Goal: Information Seeking & Learning: Find specific fact

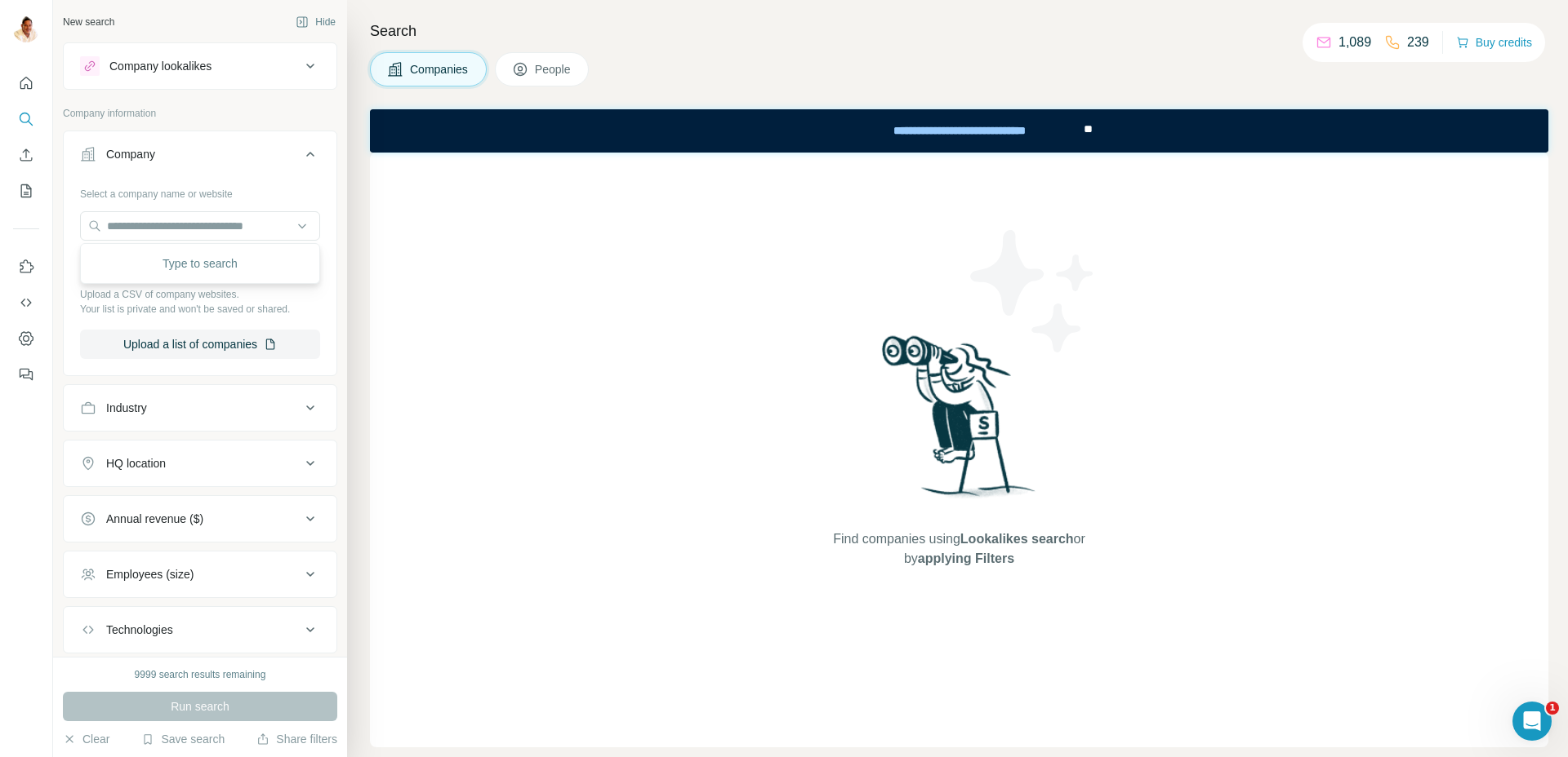
scroll to position [1, 0]
click at [199, 229] on input "text" at bounding box center [200, 225] width 240 height 29
type input "**********"
click at [202, 261] on p "Planwerkstatt" at bounding box center [166, 262] width 79 height 16
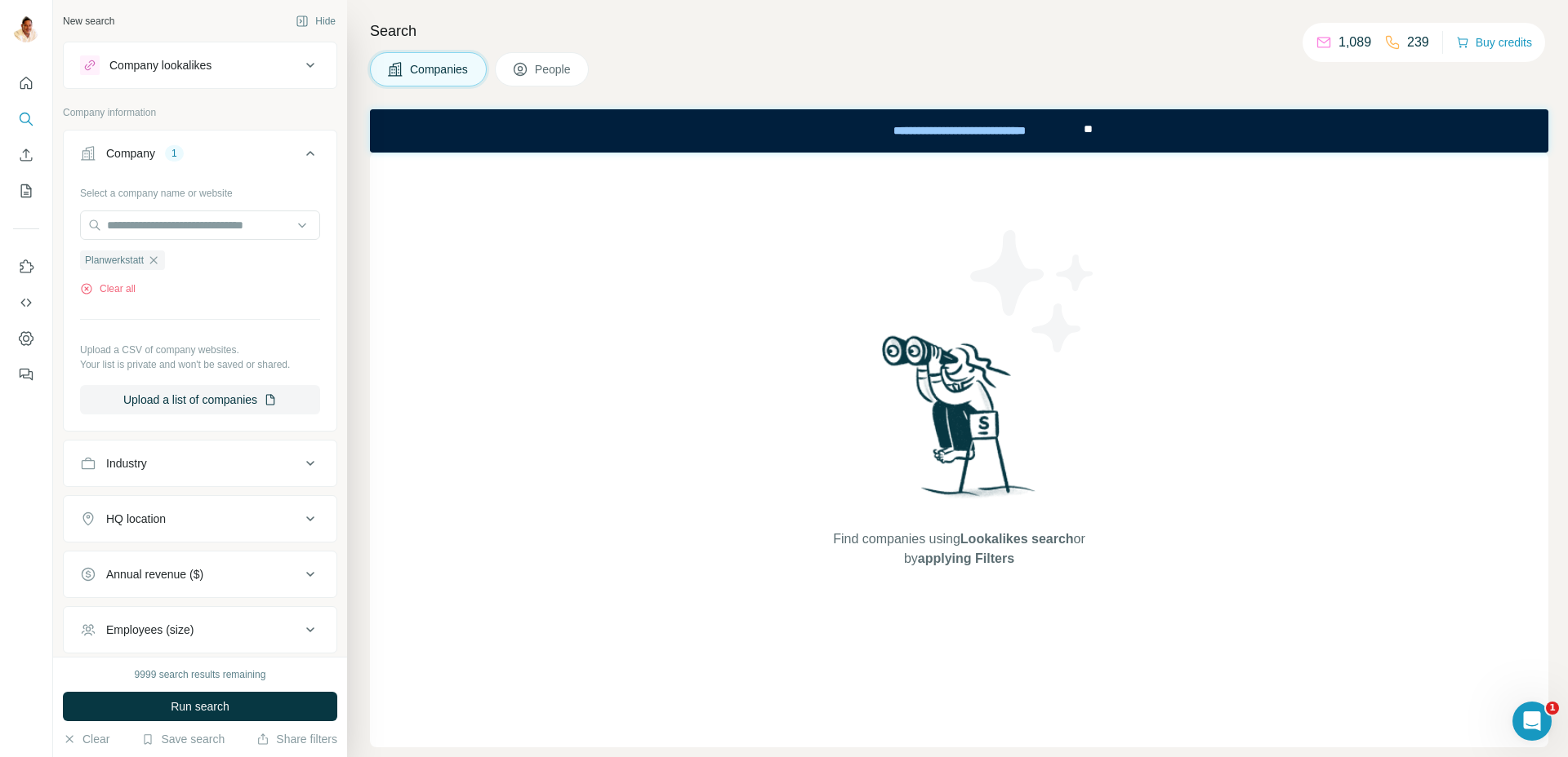
click at [158, 700] on button "Run search" at bounding box center [200, 707] width 275 height 29
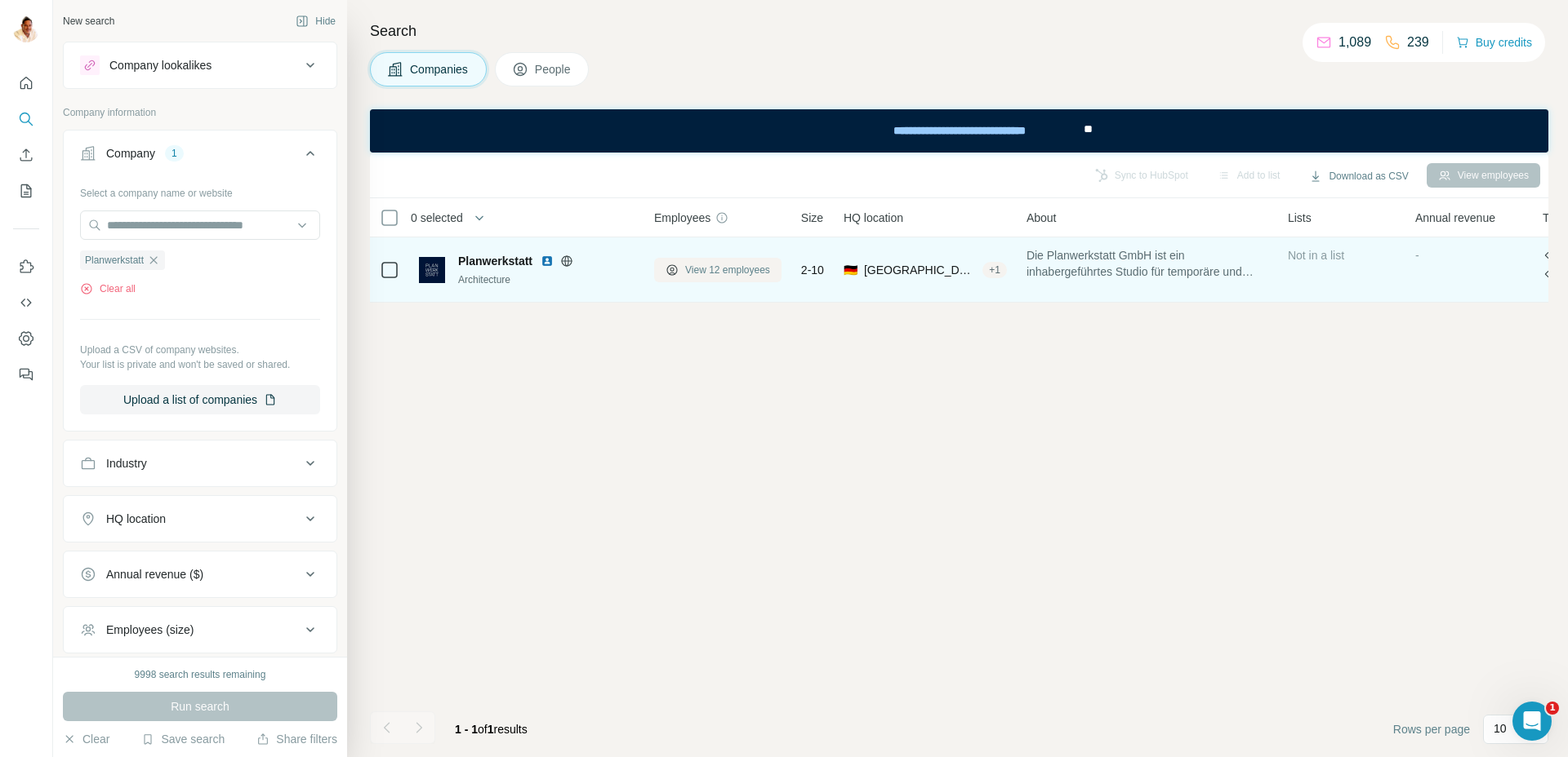
click at [764, 270] on span "View 12 employees" at bounding box center [728, 270] width 85 height 15
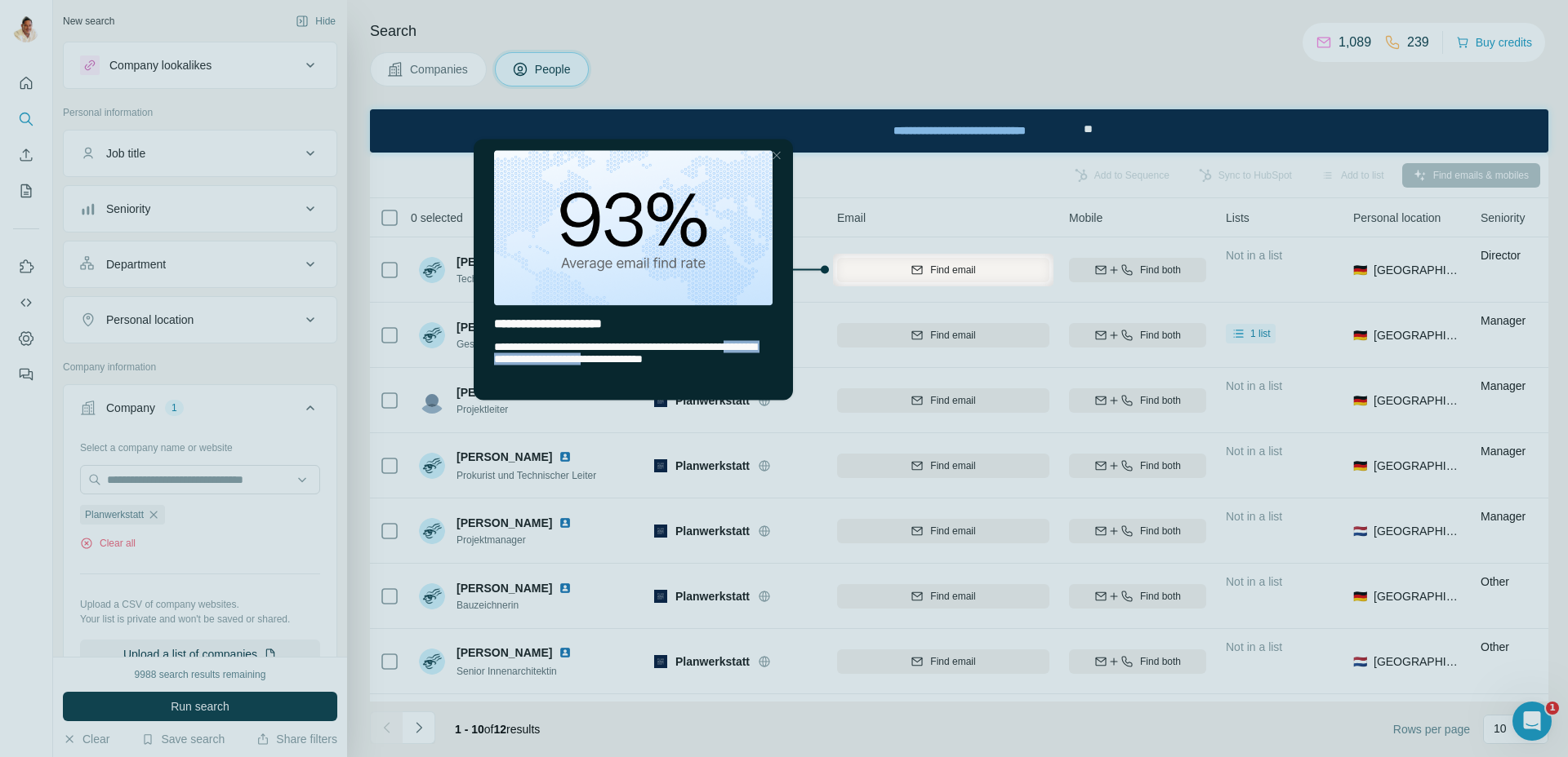
drag, startPoint x: 559, startPoint y: 361, endPoint x: 707, endPoint y: 341, distance: 149.3
click at [723, 364] on span "**********" at bounding box center [625, 351] width 262 height 24
click at [774, 157] on div "Close Step" at bounding box center [776, 155] width 20 height 20
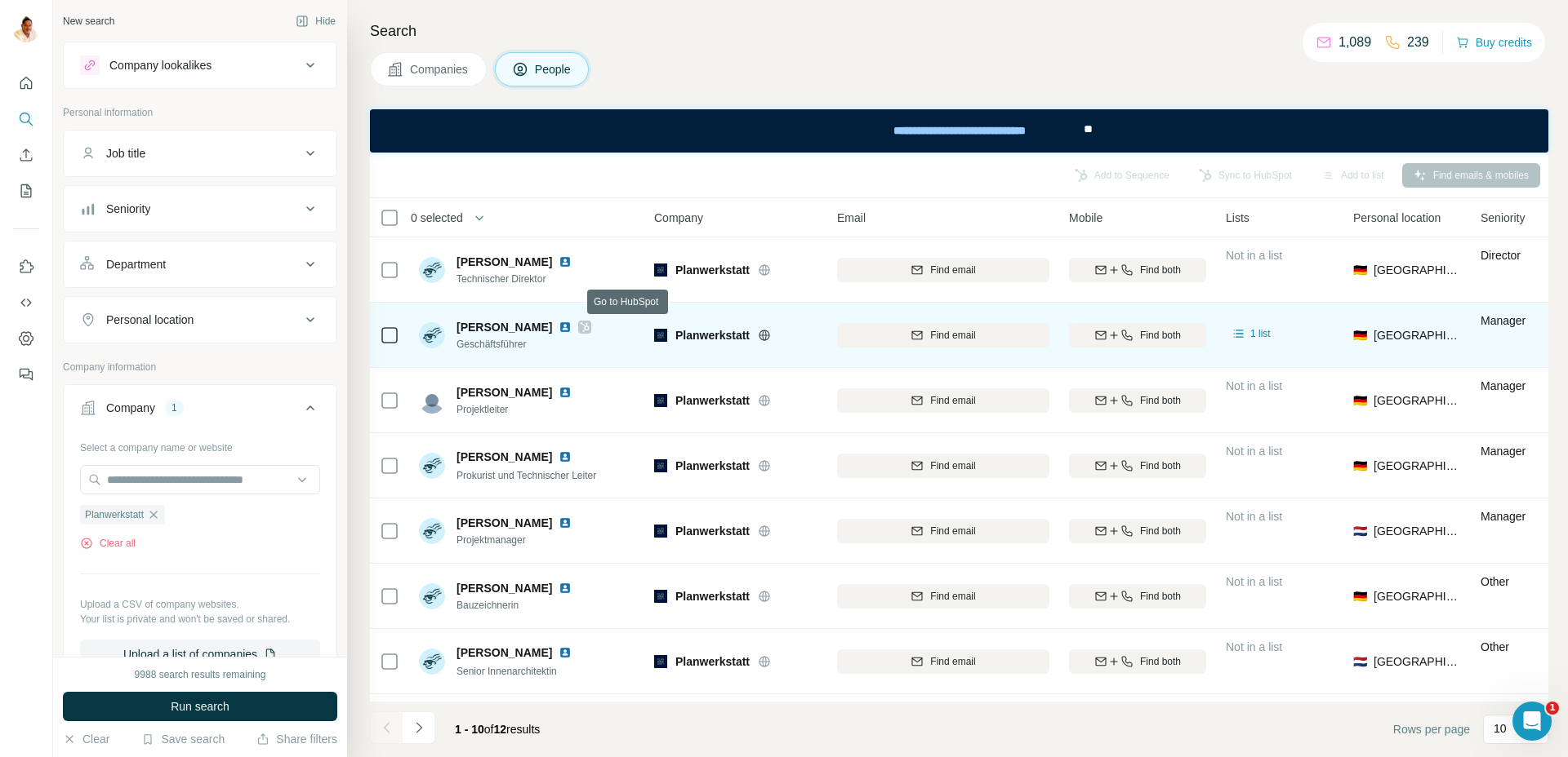
scroll to position [0, 6]
click at [589, 325] on icon at bounding box center [584, 327] width 10 height 13
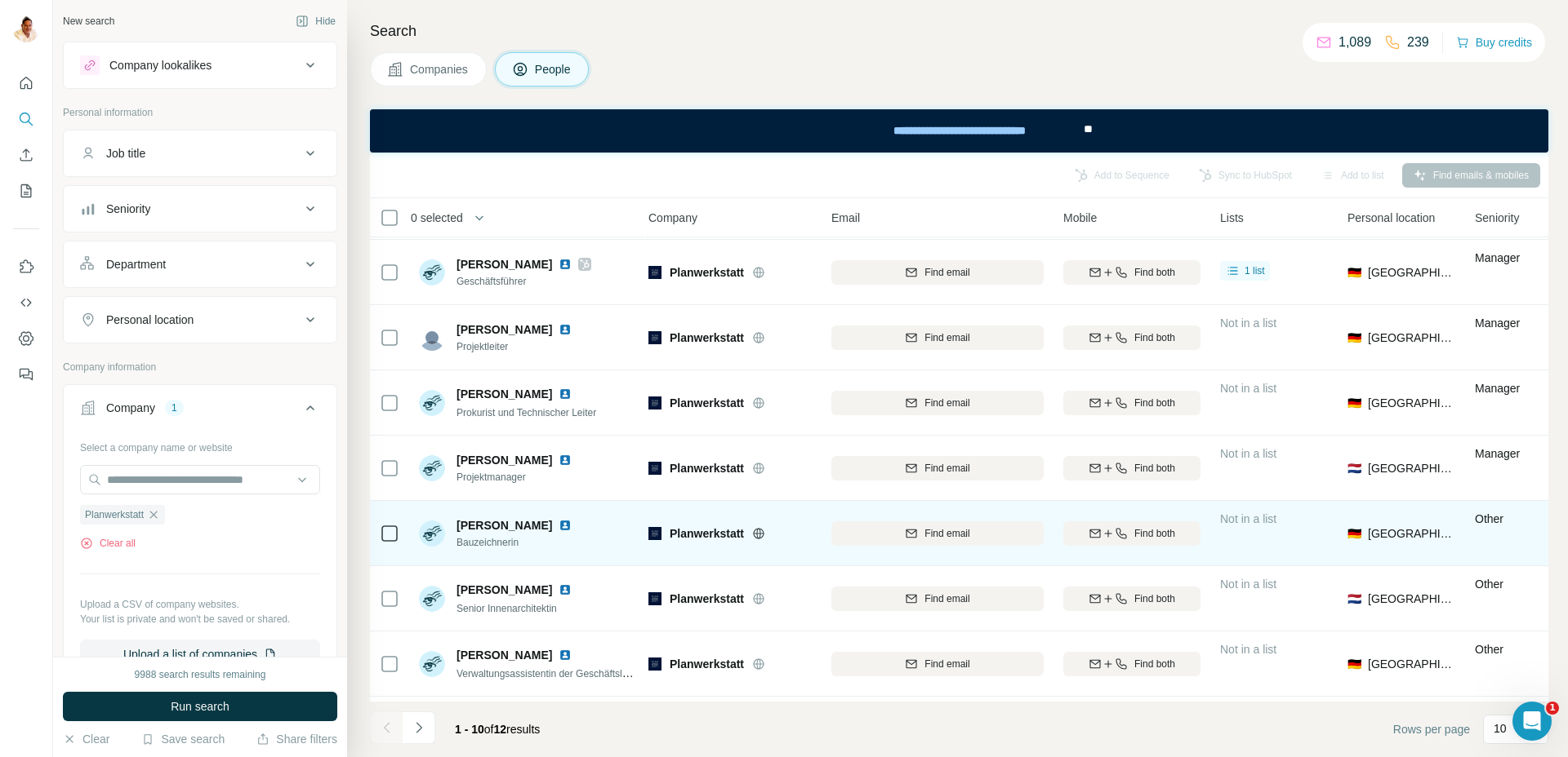
scroll to position [188, 6]
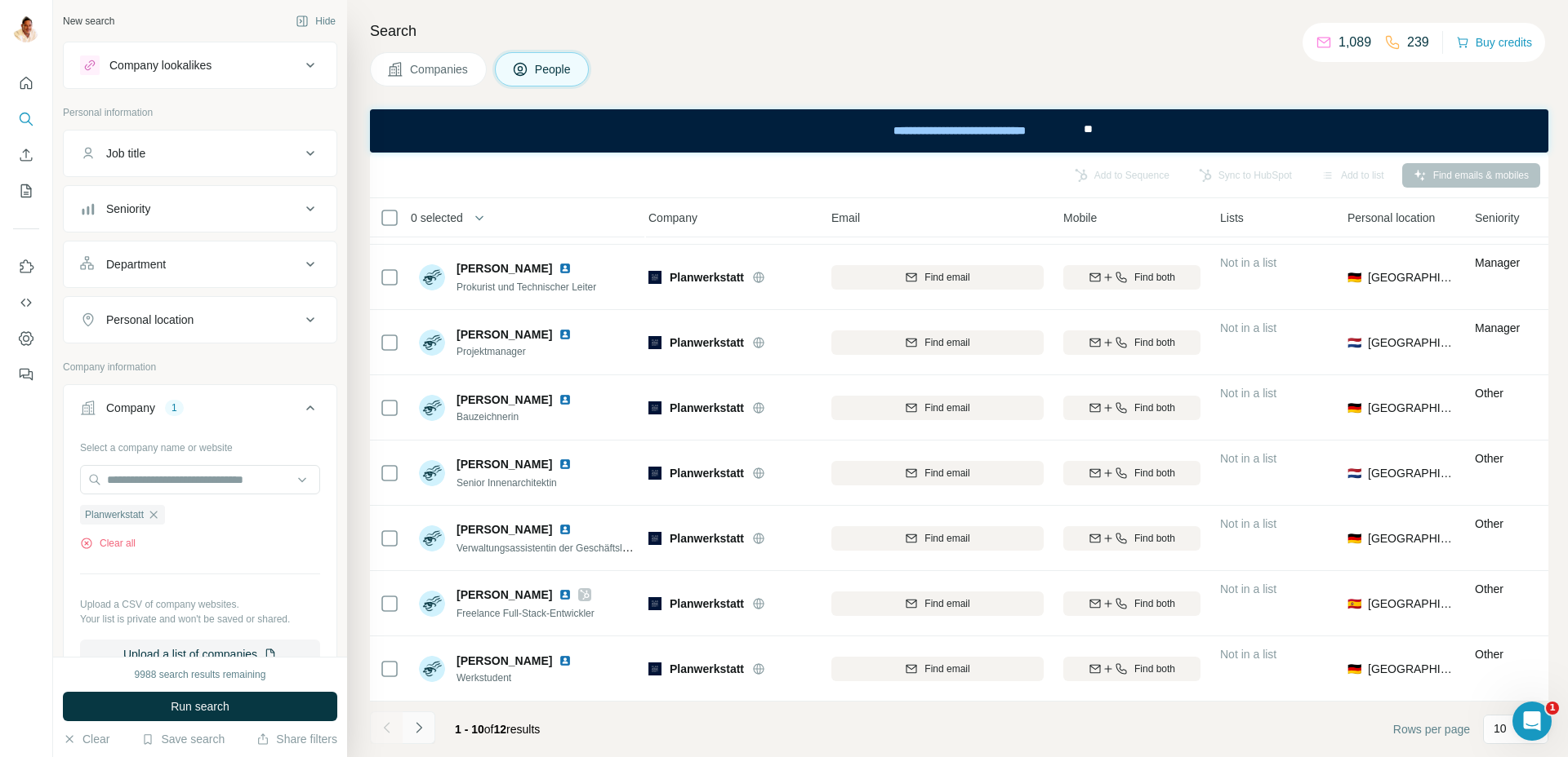
click at [426, 721] on button "Navigate to next page" at bounding box center [419, 728] width 33 height 33
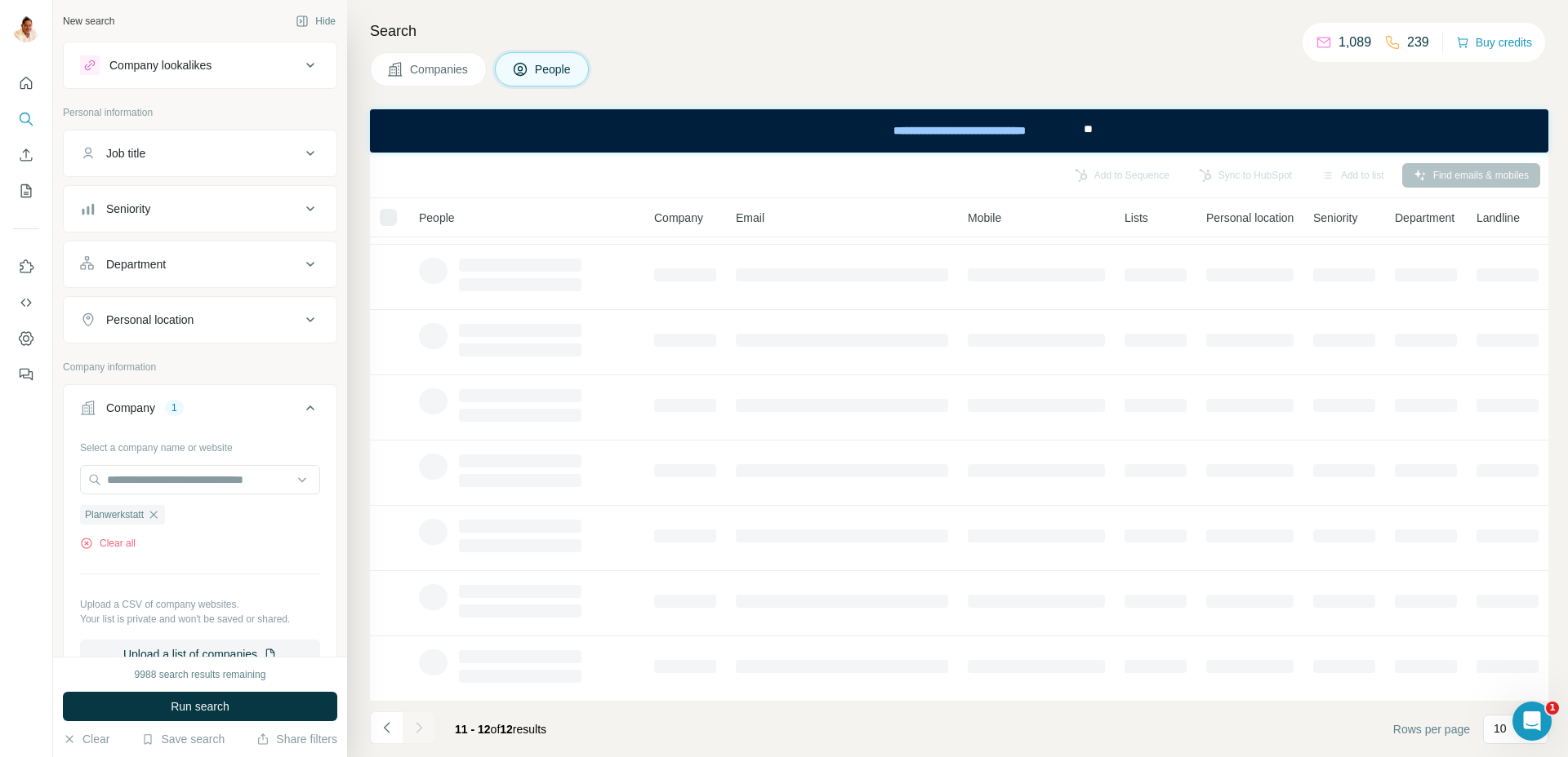
scroll to position [0, 0]
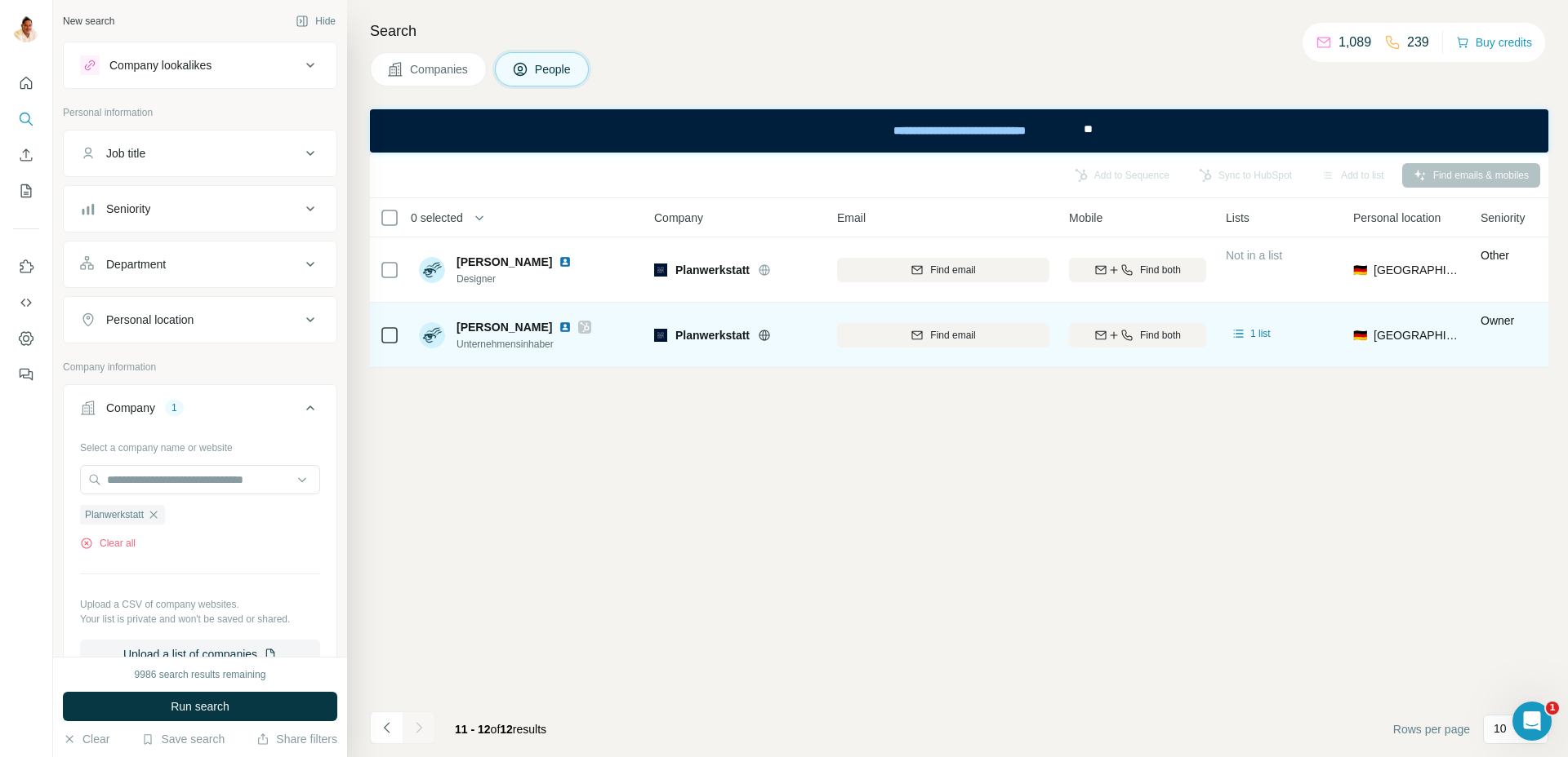
click at [579, 324] on icon at bounding box center [584, 327] width 10 height 13
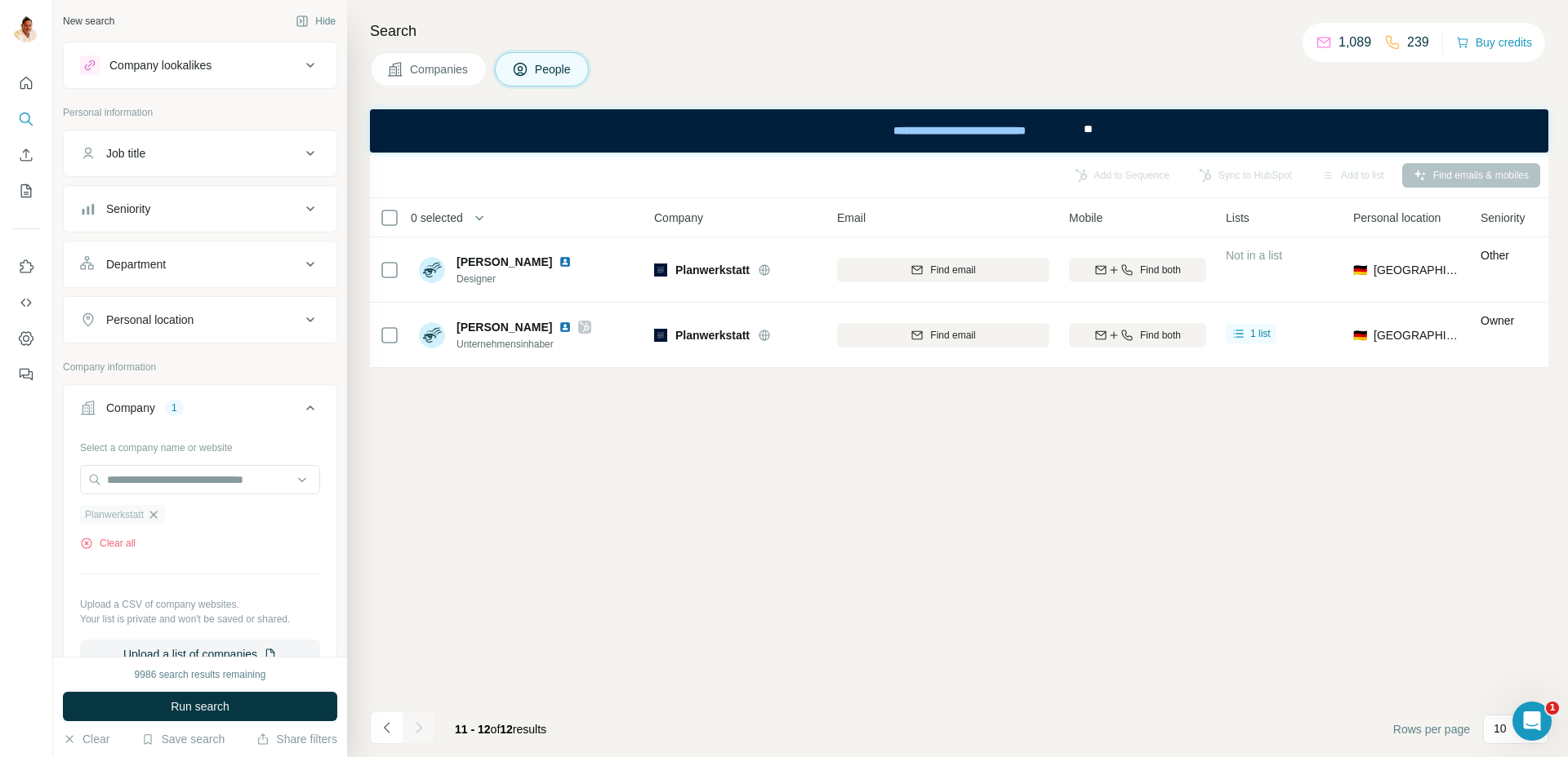
click at [158, 514] on icon "button" at bounding box center [153, 515] width 13 height 13
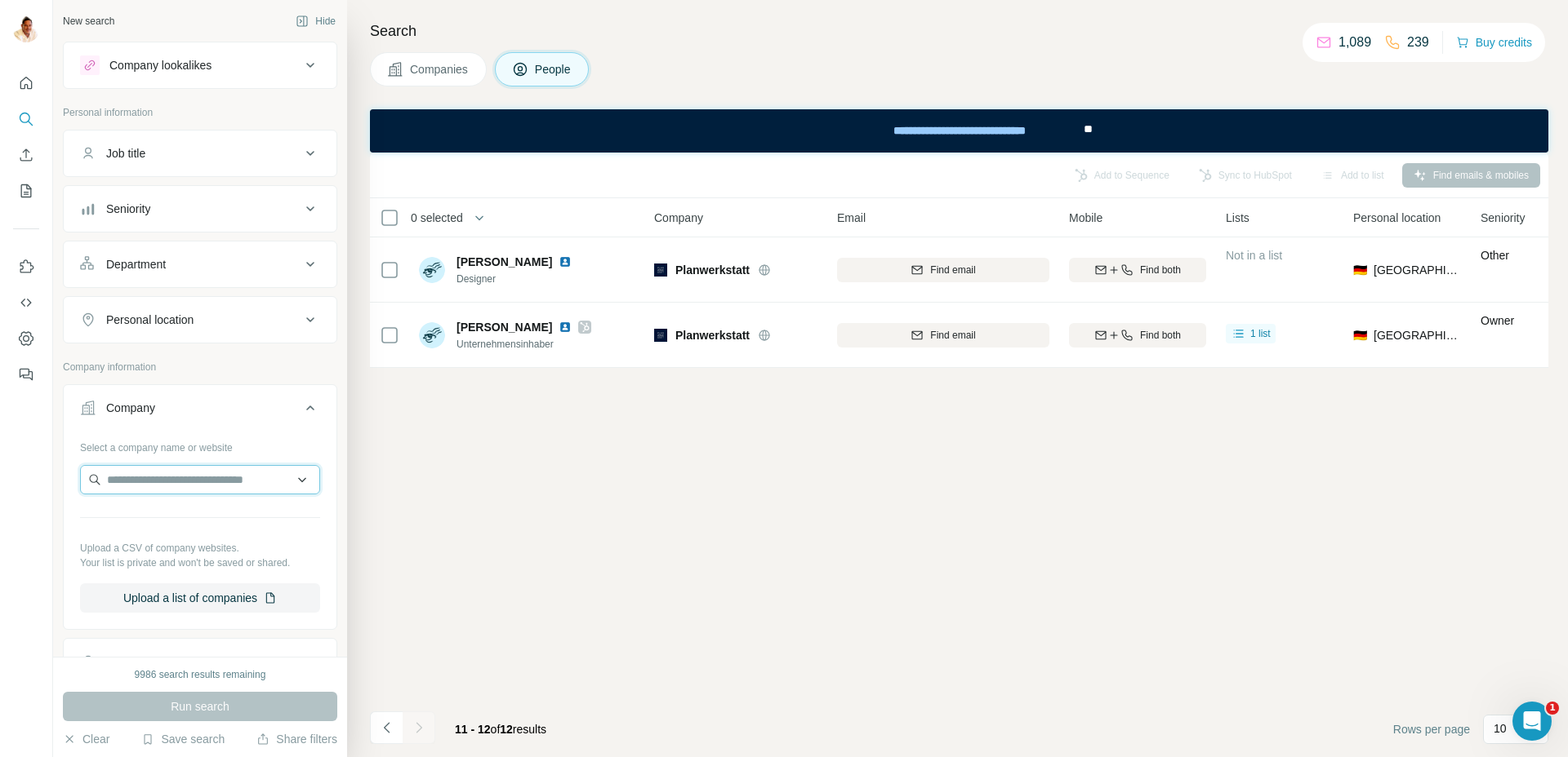
click at [166, 483] on input "text" at bounding box center [200, 480] width 240 height 29
paste input "**********"
type input "**********"
click at [196, 535] on p "[DOMAIN_NAME]" at bounding box center [171, 533] width 90 height 15
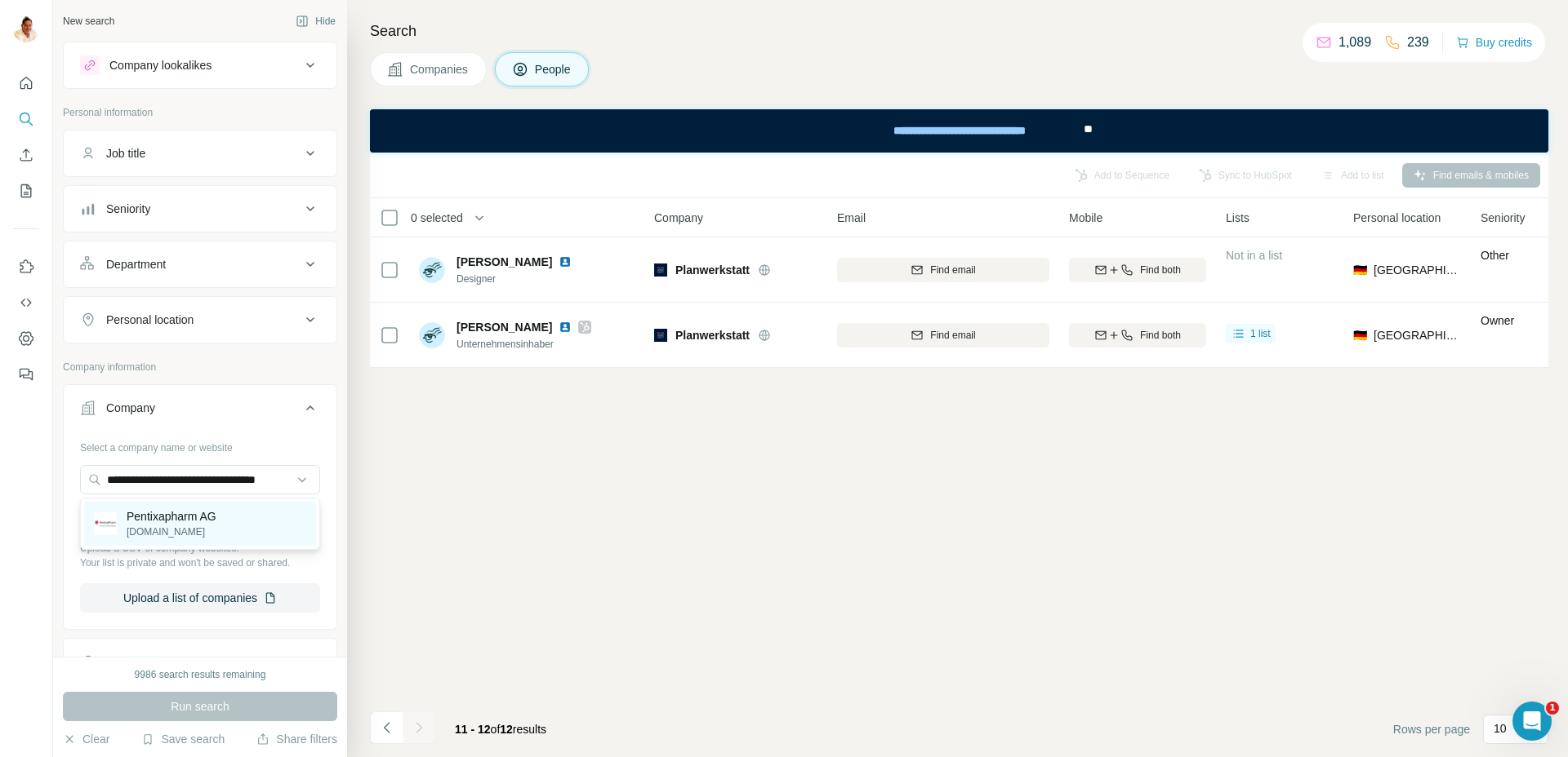
scroll to position [0, 0]
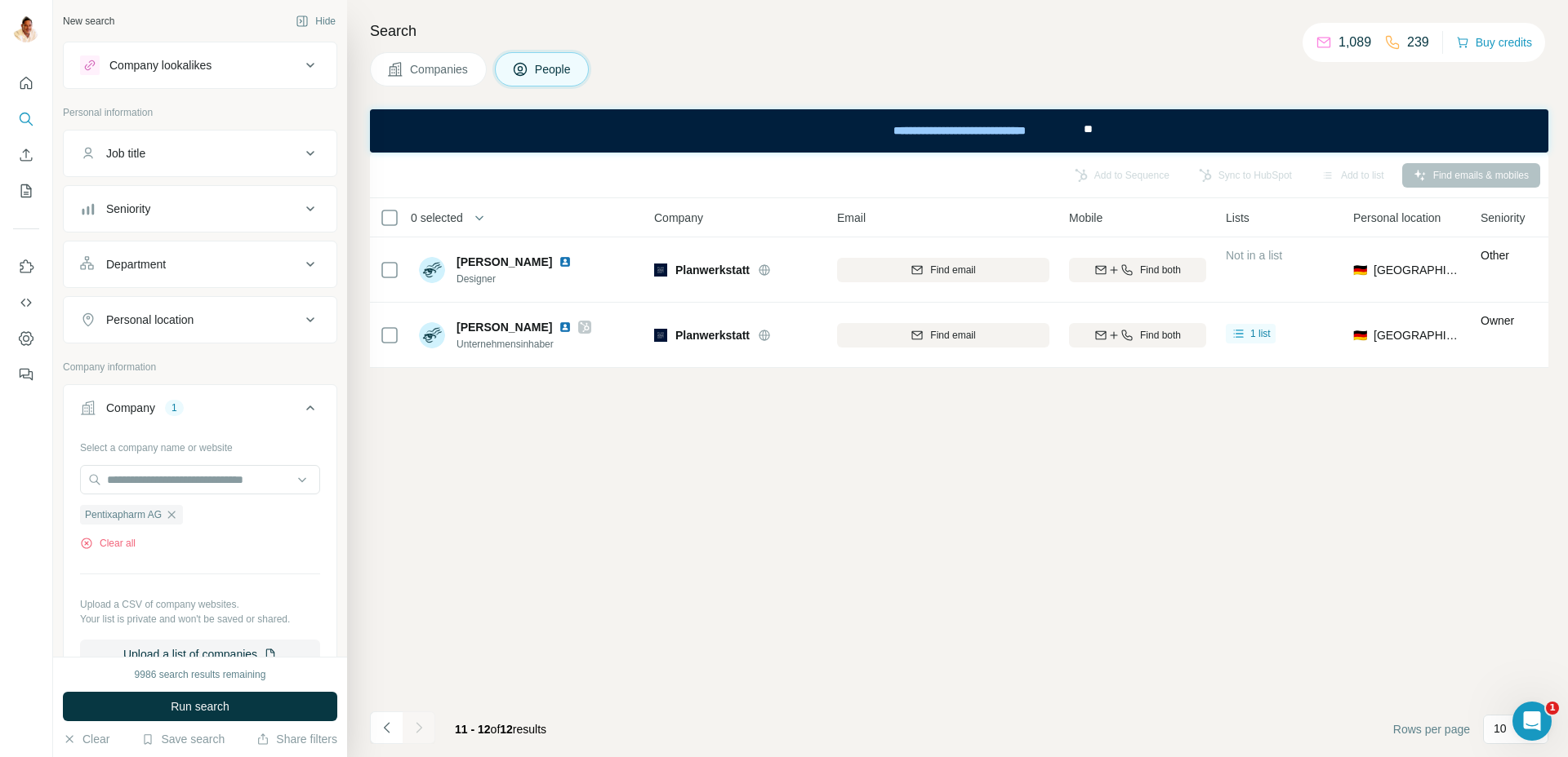
drag, startPoint x: 181, startPoint y: 700, endPoint x: 181, endPoint y: 690, distance: 10.0
click at [181, 700] on span "Run search" at bounding box center [200, 707] width 59 height 16
